Goal: Task Accomplishment & Management: Use online tool/utility

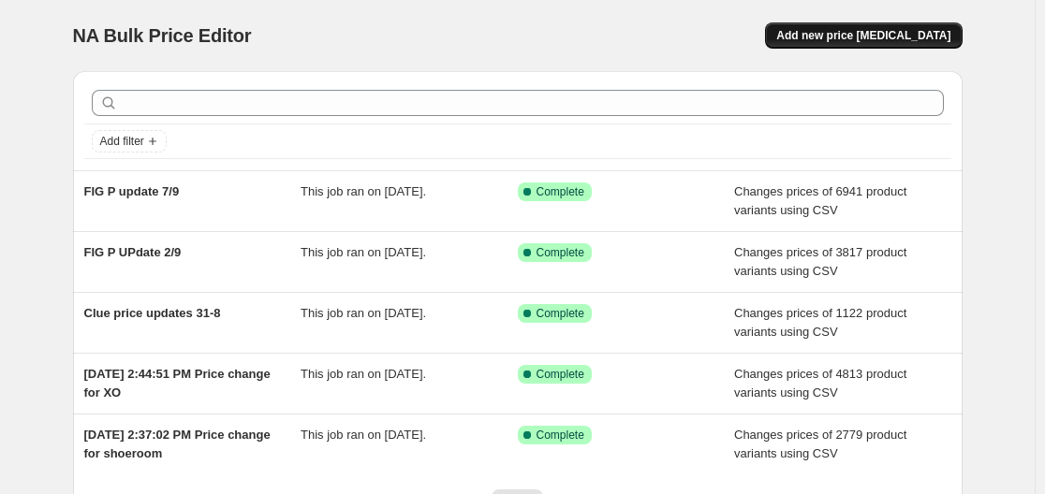
click at [833, 35] on span "Add new price [MEDICAL_DATA]" at bounding box center [863, 35] width 174 height 15
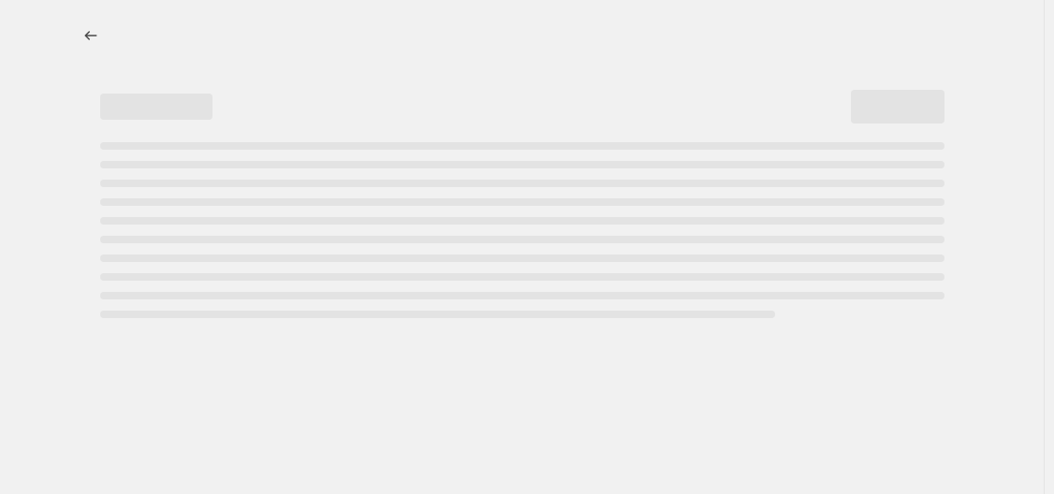
select select "percentage"
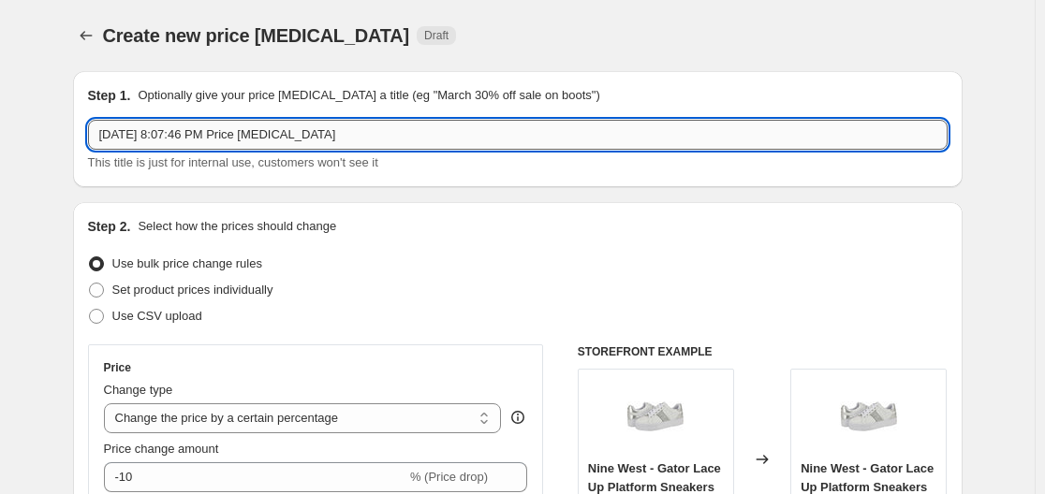
click at [412, 141] on input "[DATE] 8:07:46 PM Price [MEDICAL_DATA]" at bounding box center [518, 135] width 860 height 30
type input "[DATE] 8:07:46 PM Price [MEDICAL_DATA] shoeroom"
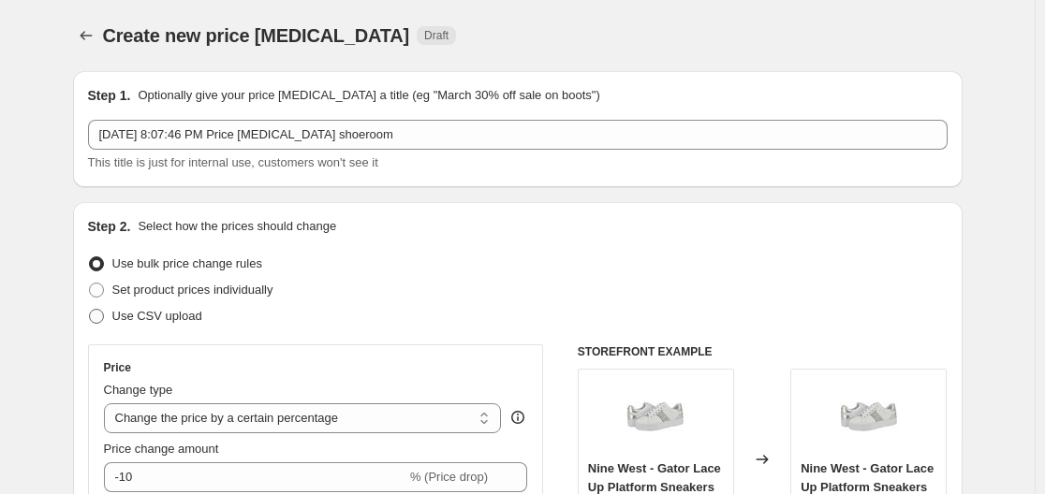
click at [194, 315] on span "Use CSV upload" at bounding box center [157, 316] width 90 height 14
click at [90, 310] on input "Use CSV upload" at bounding box center [89, 309] width 1 height 1
radio input "true"
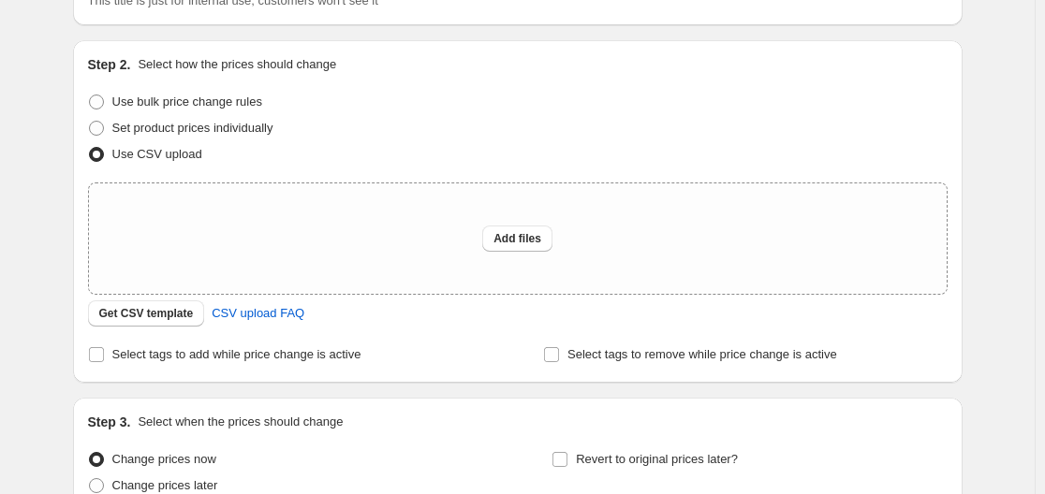
scroll to position [159, 0]
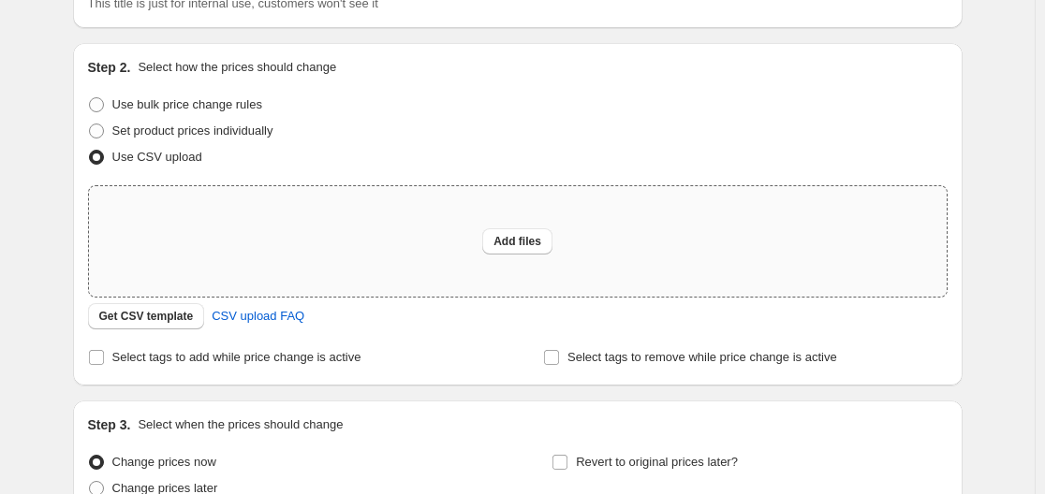
click at [526, 256] on div "Add files" at bounding box center [518, 241] width 858 height 110
type input "C:\fakepath\Shoeroom price.csv"
click at [526, 247] on span "Add files" at bounding box center [517, 241] width 48 height 15
type input "C:\fakepath\Shoeroom price.csv"
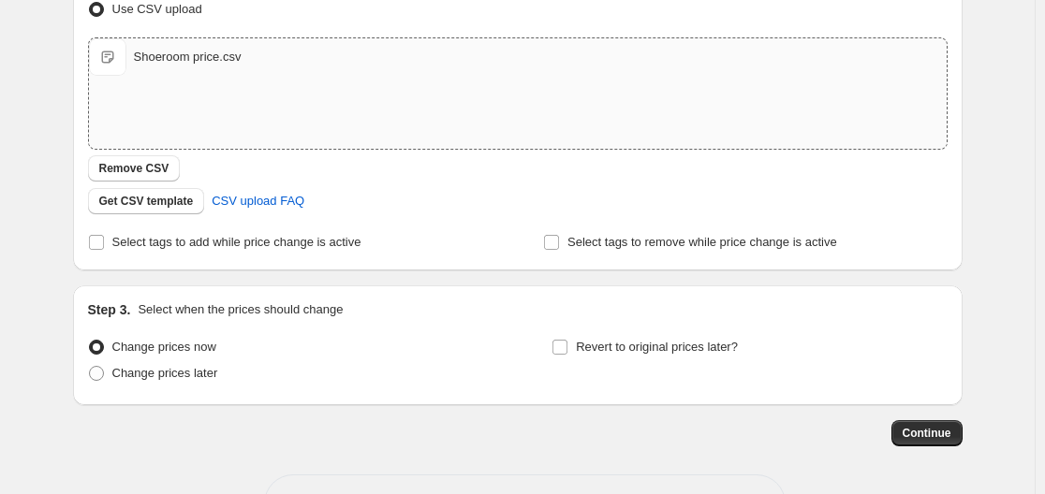
scroll to position [0, 0]
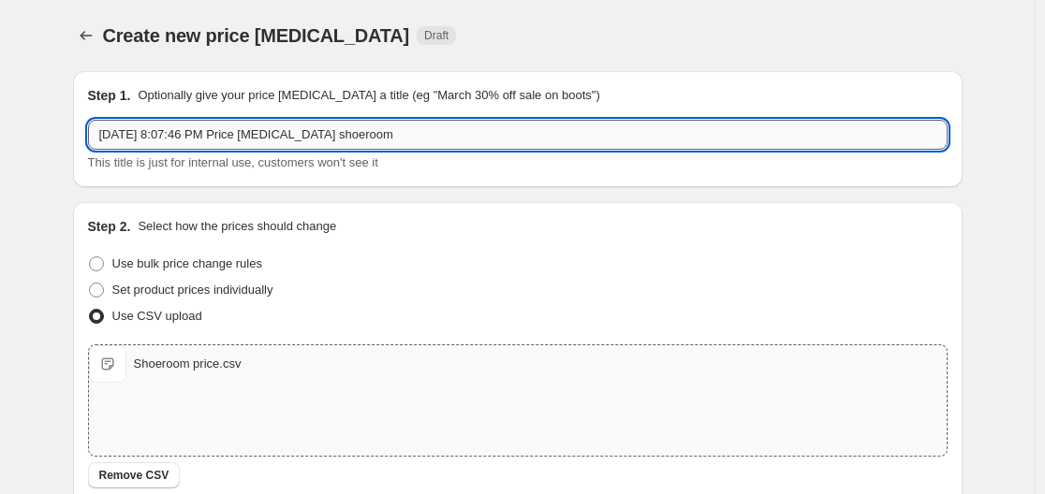
click at [437, 129] on input "[DATE] 8:07:46 PM Price [MEDICAL_DATA] shoeroom" at bounding box center [518, 135] width 860 height 30
click at [327, 135] on input "[DATE] 8:07:46 PM Price [MEDICAL_DATA] shoeroom 7.9" at bounding box center [518, 135] width 860 height 30
type input "[DATE] 8:07:46 PM Price [MEDICAL_DATA] Shoeroom 7.9"
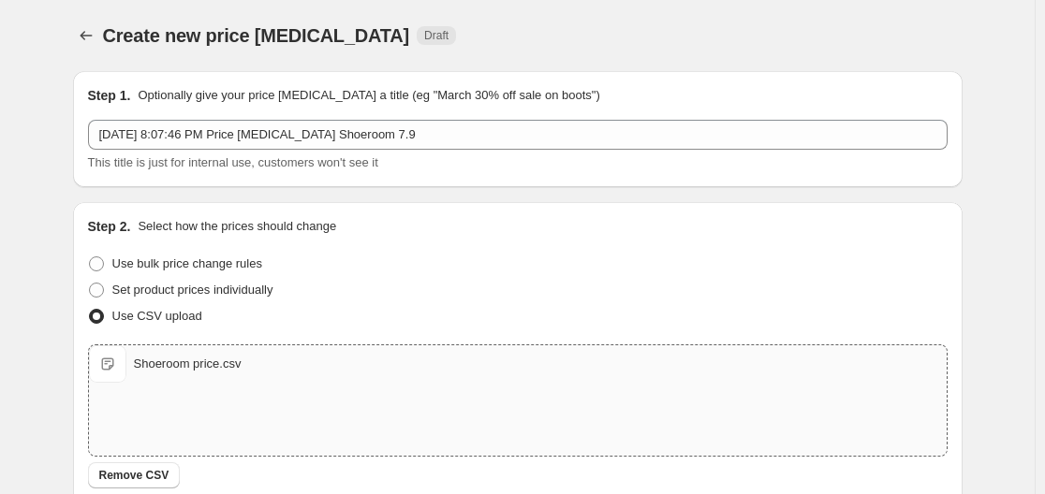
click at [618, 267] on div "Use bulk price change rules" at bounding box center [518, 264] width 860 height 26
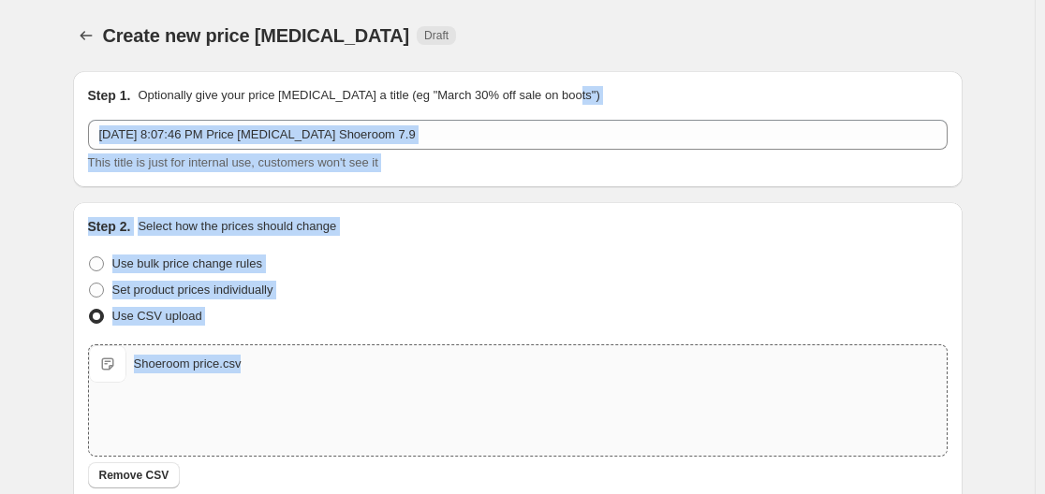
drag, startPoint x: 1027, startPoint y: 95, endPoint x: 1053, endPoint y: 435, distance: 341.8
click at [1045, 435] on html "Home Settings Plans Skip to content Create new price change job. This page is r…" at bounding box center [522, 247] width 1045 height 494
click at [1004, 406] on div "Create new price change job. This page is ready Create new price change job Dra…" at bounding box center [517, 434] width 1035 height 868
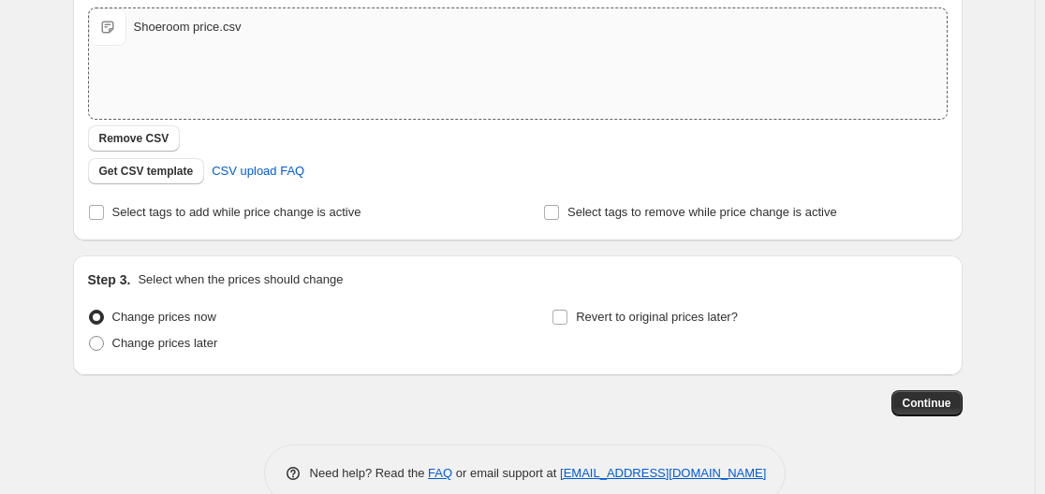
scroll to position [374, 0]
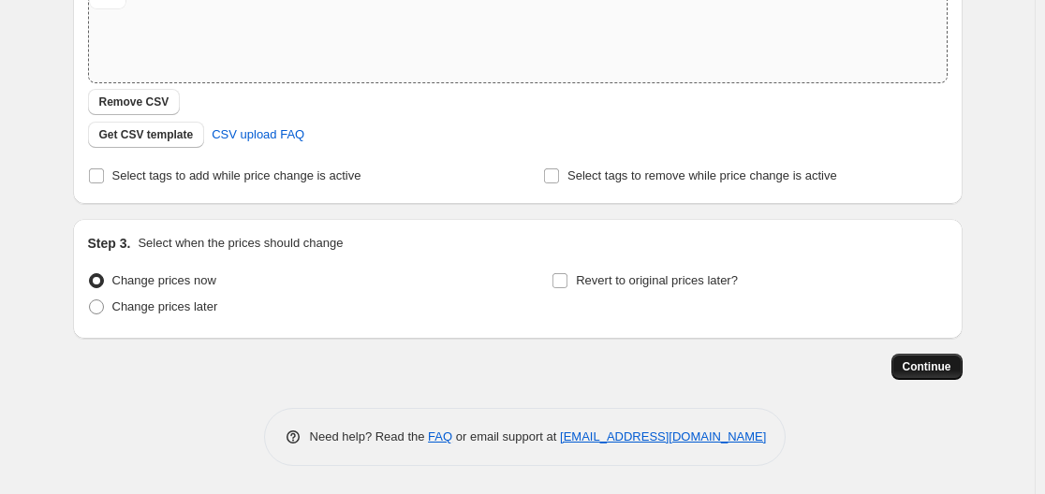
click at [911, 361] on span "Continue" at bounding box center [927, 367] width 49 height 15
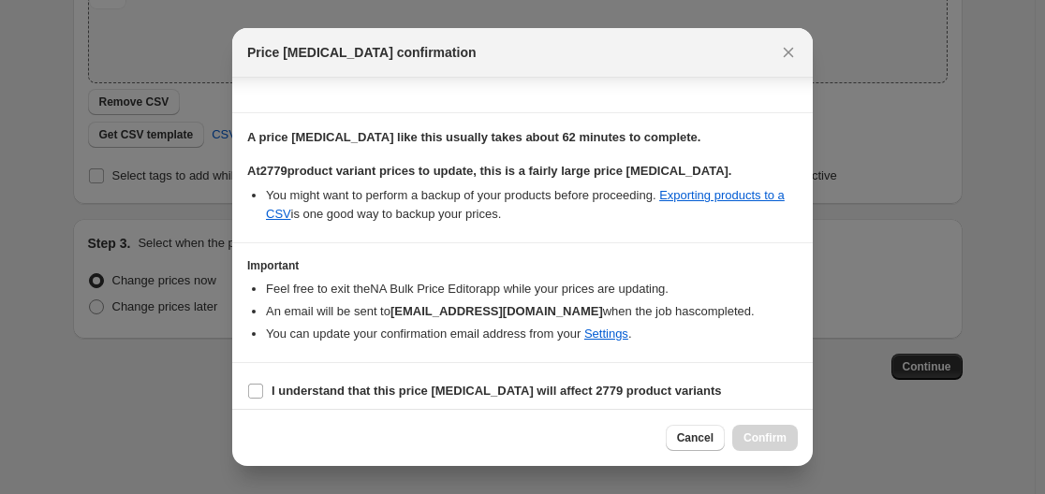
scroll to position [141, 0]
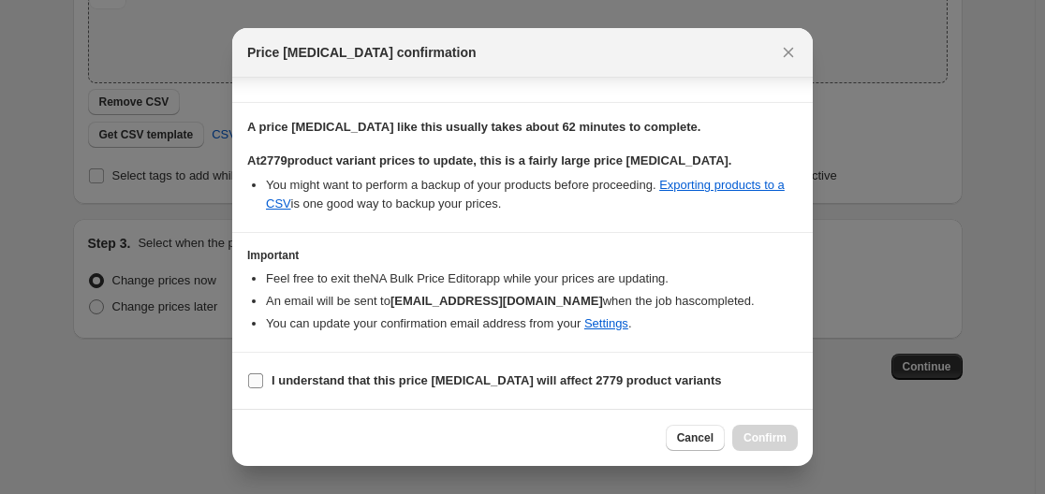
click at [260, 379] on input "I understand that this price change job will affect 2779 product variants" at bounding box center [255, 381] width 15 height 15
checkbox input "true"
click at [751, 432] on span "Confirm" at bounding box center [764, 438] width 43 height 15
